Goal: Information Seeking & Learning: Learn about a topic

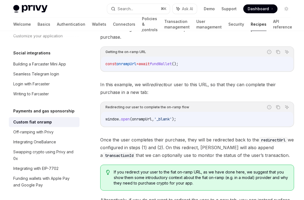
scroll to position [1379, 0]
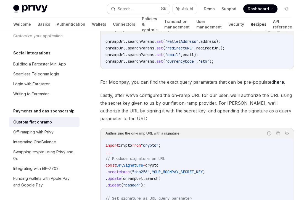
click at [134, 7] on button "Search... ⌘ K" at bounding box center [138, 9] width 62 height 10
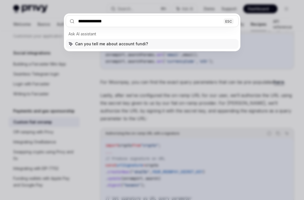
type input "**********"
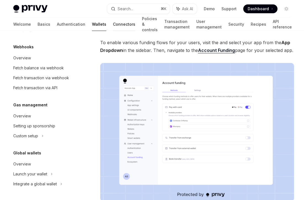
scroll to position [179, 0]
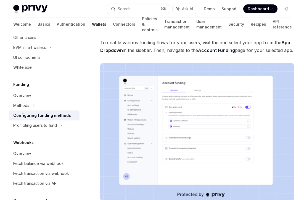
click at [27, 84] on h5 "Funding" at bounding box center [21, 84] width 16 height 7
click at [23, 97] on div "Overview" at bounding box center [22, 95] width 18 height 7
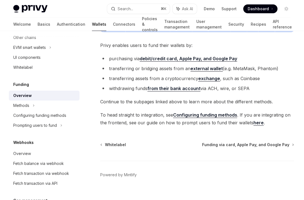
scroll to position [220, 0]
drag, startPoint x: 112, startPoint y: 70, endPoint x: 160, endPoint y: 71, distance: 48.3
click at [160, 71] on li "transferring or bridging assets from an external wallet (e.g. MetaMask, Phantom)" at bounding box center [197, 69] width 194 height 8
click at [188, 115] on link "Configuring funding methods" at bounding box center [205, 115] width 64 height 6
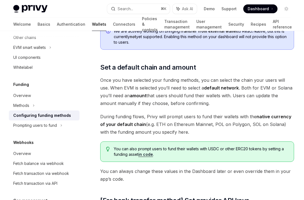
scroll to position [380, 0]
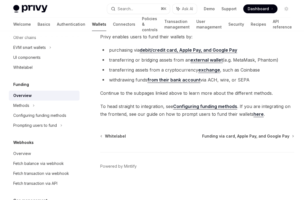
scroll to position [220, 0]
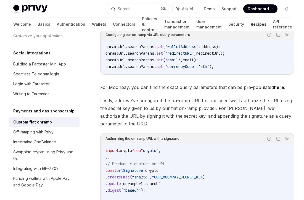
scroll to position [1379, 0]
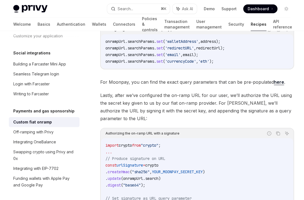
type textarea "*"
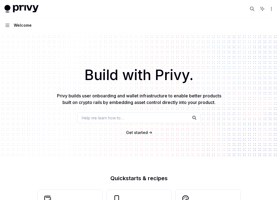
click at [121, 122] on div "Help me learn how to…" at bounding box center [139, 117] width 124 height 11
click at [252, 9] on icon "button" at bounding box center [252, 9] width 4 height 4
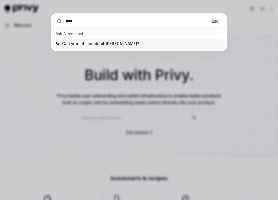
type input "*****"
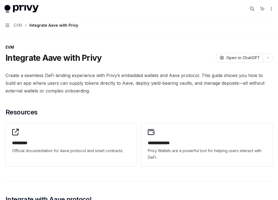
click at [18, 25] on span "EVM" at bounding box center [18, 25] width 8 height 7
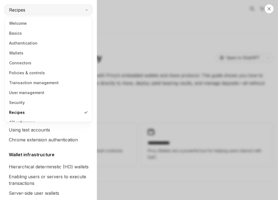
click at [25, 10] on span "Recipes" at bounding box center [17, 10] width 16 height 7
click at [25, 9] on span "Recipes" at bounding box center [17, 10] width 16 height 7
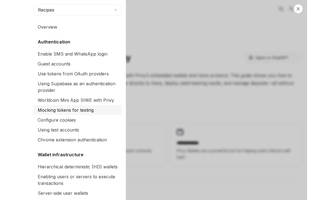
scroll to position [130, 0]
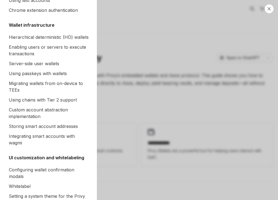
click at [136, 30] on div "Close navigation Recipes Overview Authentication Enable SMS and WhatsApp login …" at bounding box center [139, 100] width 278 height 200
type textarea "*"
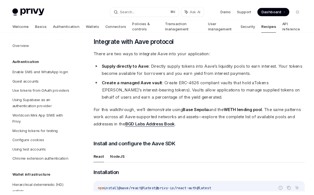
scroll to position [157, 0]
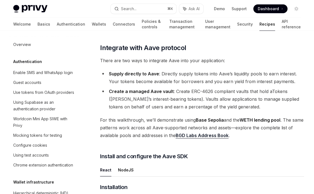
type textarea "*"
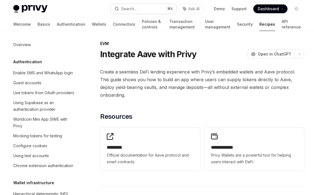
scroll to position [0, 0]
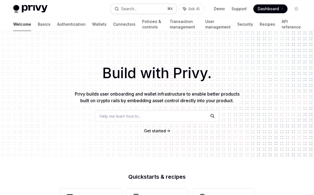
click at [153, 8] on button "Search... ⌘ K" at bounding box center [144, 9] width 66 height 10
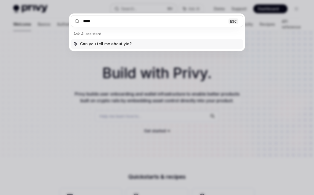
type input "*****"
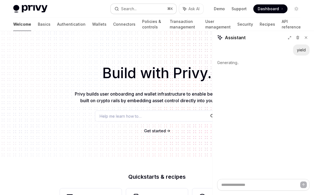
type textarea "*"
click at [133, 9] on div "Search..." at bounding box center [128, 9] width 15 height 7
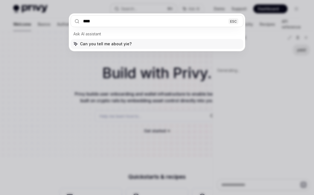
type input "*****"
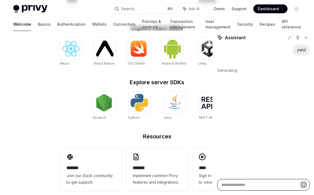
scroll to position [762, 0]
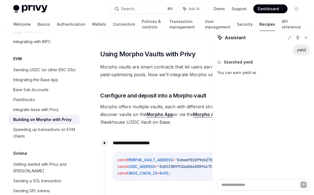
type textarea "*"
